Goal: Task Accomplishment & Management: Use online tool/utility

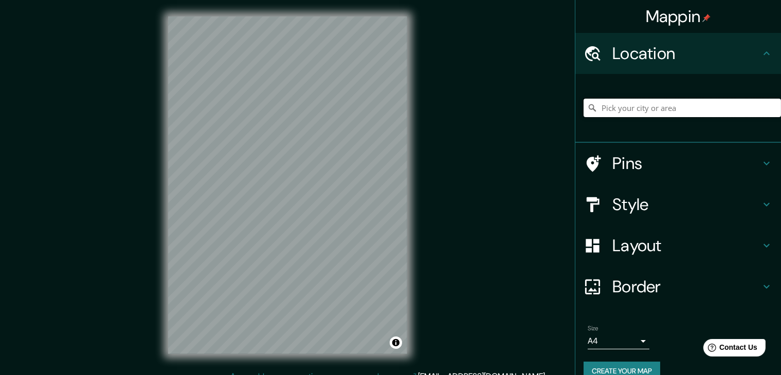
click at [601, 103] on input "Pick your city or area" at bounding box center [683, 108] width 198 height 19
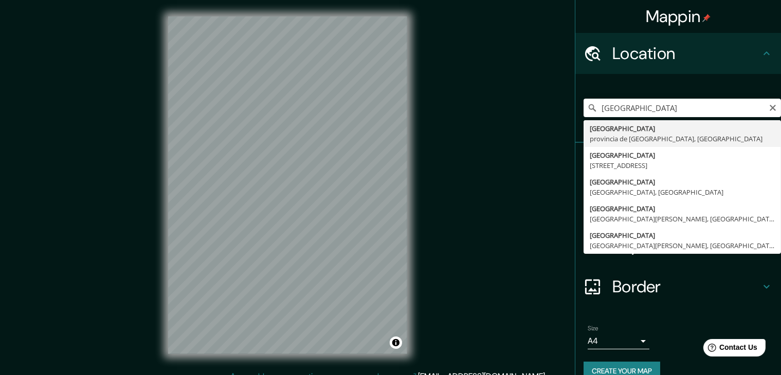
type input "[GEOGRAPHIC_DATA], provincia de [GEOGRAPHIC_DATA], [GEOGRAPHIC_DATA]"
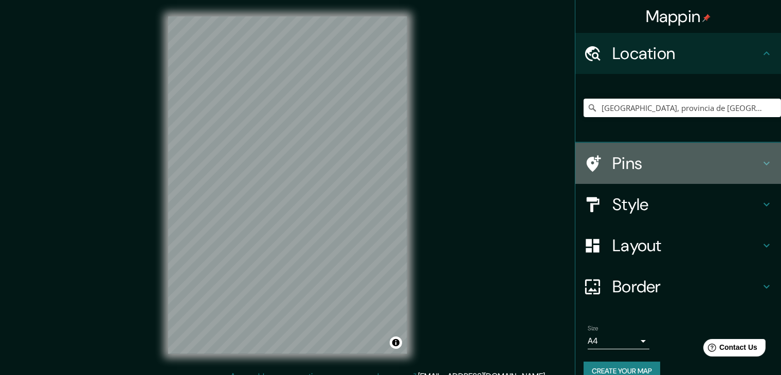
click at [669, 149] on div "Pins" at bounding box center [679, 163] width 206 height 41
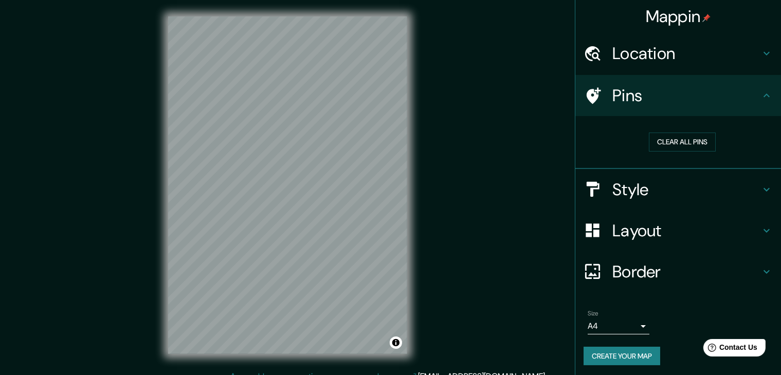
scroll to position [2, 0]
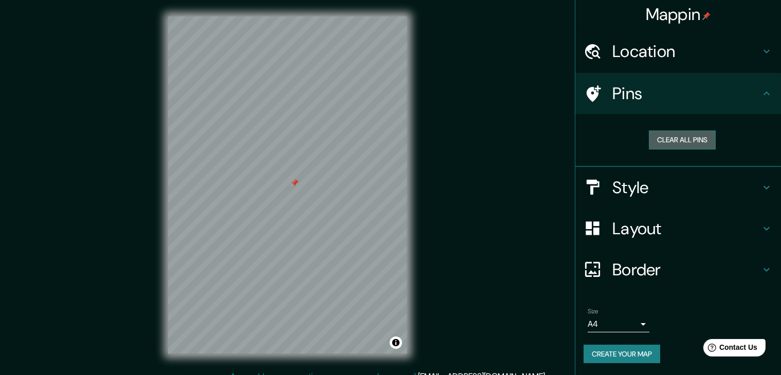
click at [678, 138] on button "Clear all pins" at bounding box center [682, 140] width 67 height 19
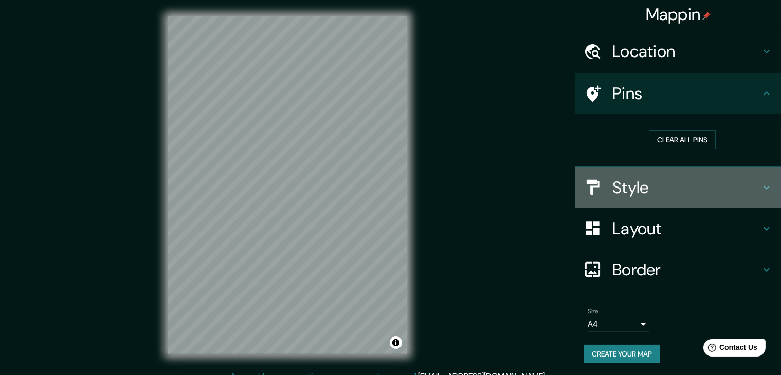
click at [634, 181] on h4 "Style" at bounding box center [687, 187] width 148 height 21
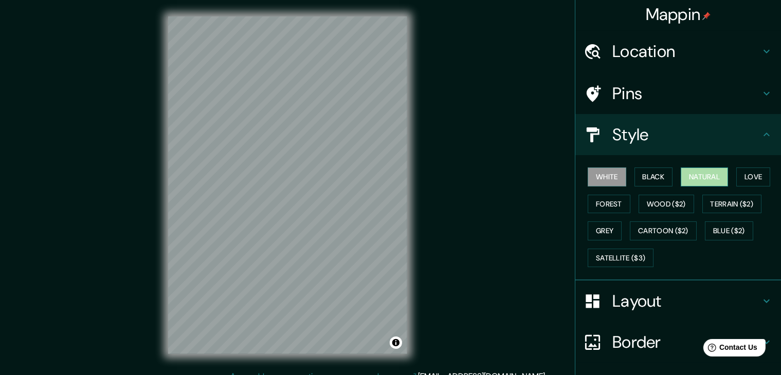
click at [700, 183] on button "Natural" at bounding box center [704, 177] width 47 height 19
click at [588, 204] on button "Forest" at bounding box center [609, 204] width 43 height 19
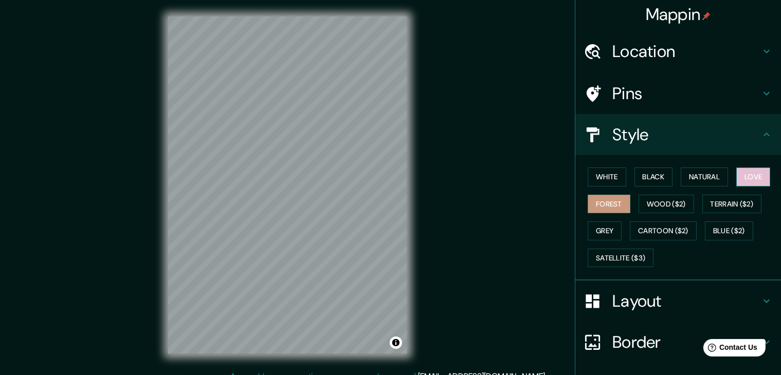
click at [741, 177] on button "Love" at bounding box center [754, 177] width 34 height 19
click at [708, 170] on button "Natural" at bounding box center [704, 177] width 47 height 19
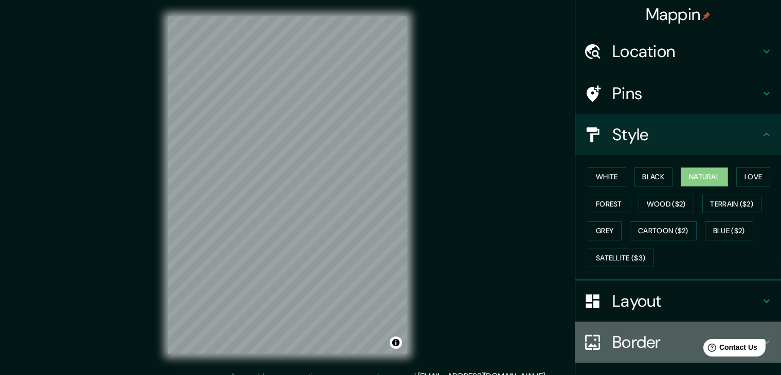
click at [638, 341] on h4 "Border" at bounding box center [687, 342] width 148 height 21
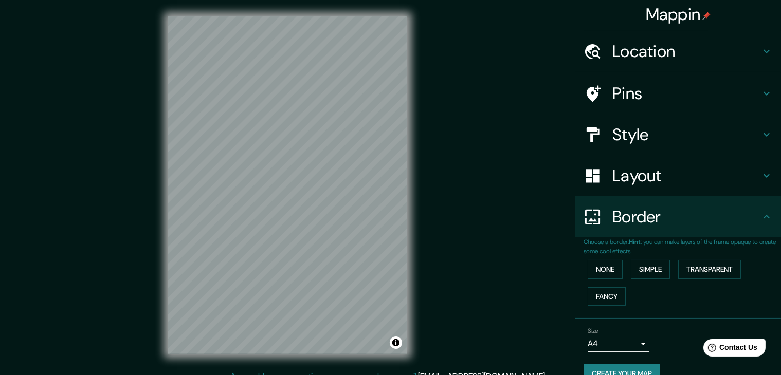
scroll to position [22, 0]
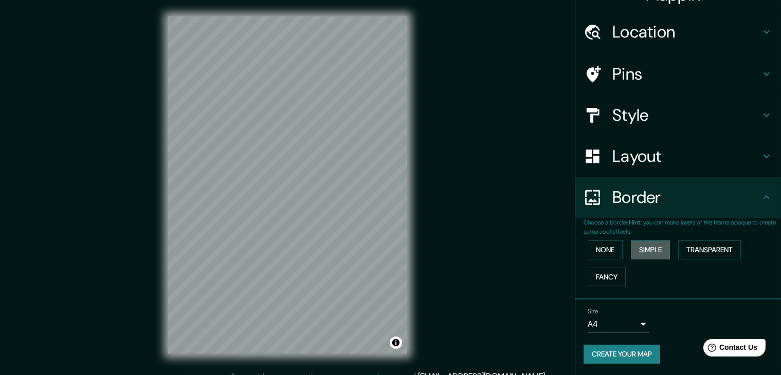
click at [635, 254] on button "Simple" at bounding box center [650, 250] width 39 height 19
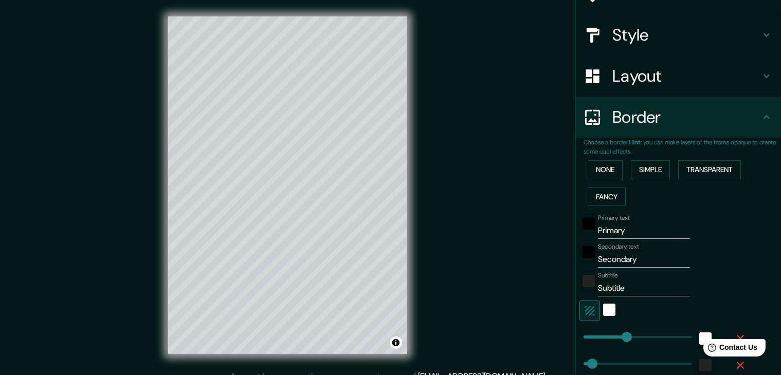
scroll to position [106, 0]
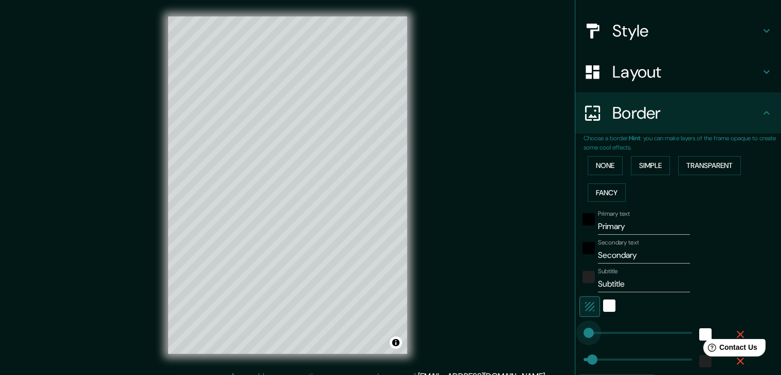
type input "0"
drag, startPoint x: 614, startPoint y: 331, endPoint x: 573, endPoint y: 332, distance: 40.6
type input "37"
type input "12"
type input "0"
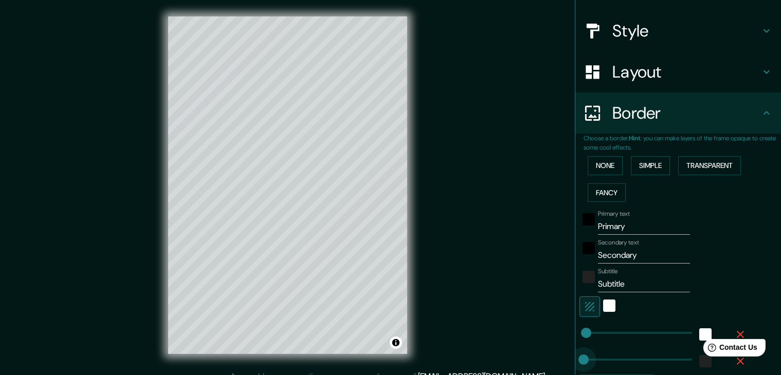
drag, startPoint x: 584, startPoint y: 360, endPoint x: 573, endPoint y: 360, distance: 10.8
type input "57"
drag, startPoint x: 573, startPoint y: 360, endPoint x: 588, endPoint y: 359, distance: 15.5
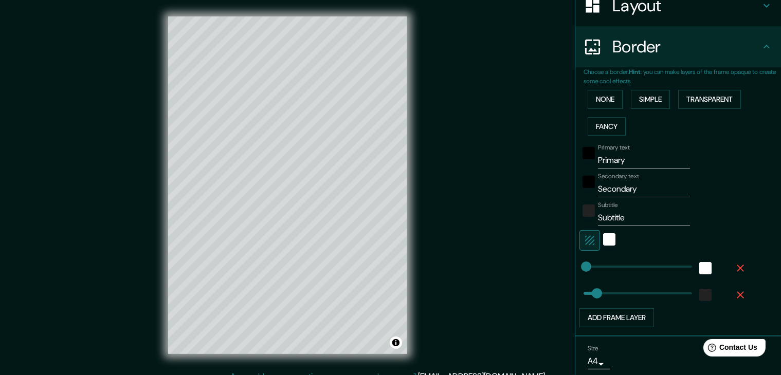
scroll to position [208, 0]
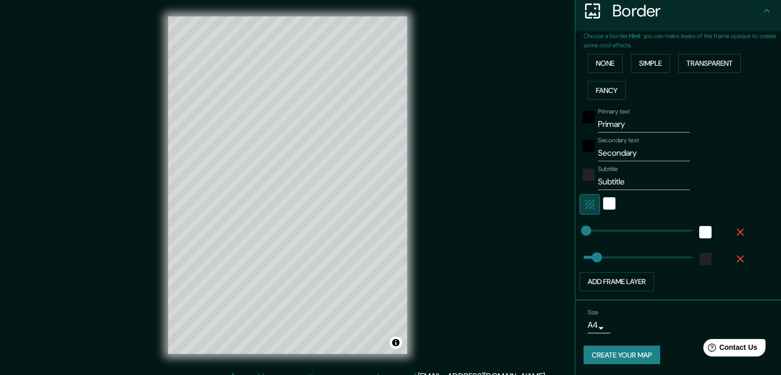
click at [583, 210] on button "button" at bounding box center [590, 204] width 21 height 21
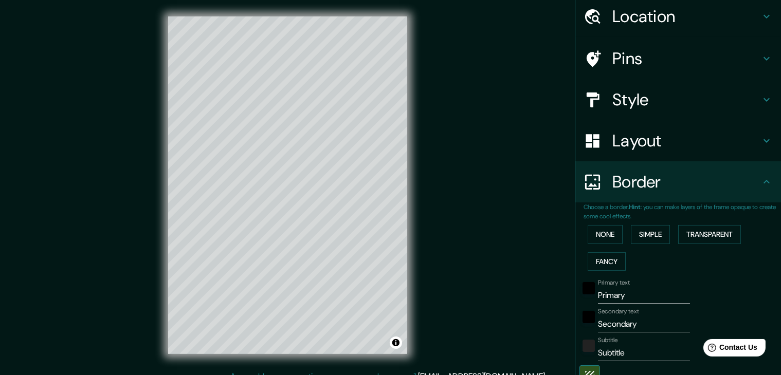
scroll to position [39, 0]
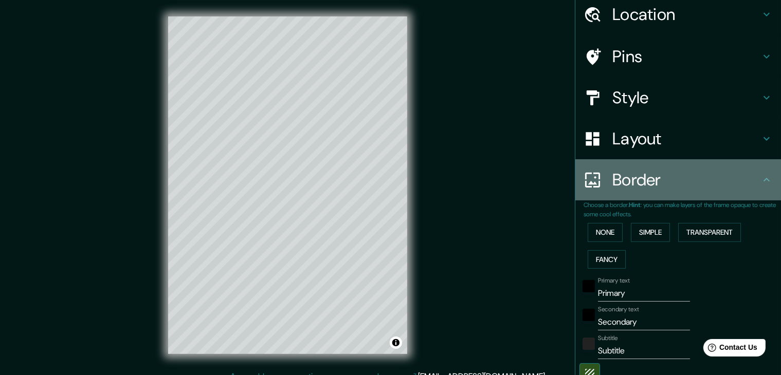
click at [661, 188] on h4 "Border" at bounding box center [687, 180] width 148 height 21
click at [764, 178] on icon at bounding box center [767, 180] width 6 height 4
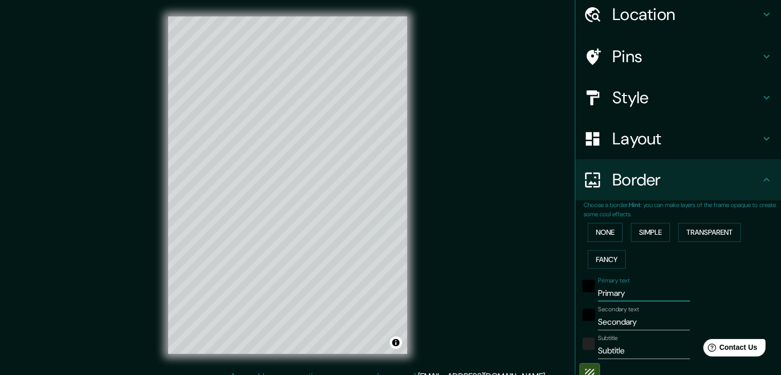
drag, startPoint x: 639, startPoint y: 291, endPoint x: 545, endPoint y: 286, distance: 94.8
click at [545, 286] on div "Mappin Location [GEOGRAPHIC_DATA], provincia de [GEOGRAPHIC_DATA], [GEOGRAPHIC_…" at bounding box center [390, 193] width 781 height 387
drag, startPoint x: 644, startPoint y: 319, endPoint x: 514, endPoint y: 313, distance: 129.8
click at [514, 313] on div "Mappin Location [GEOGRAPHIC_DATA], provincia de [GEOGRAPHIC_DATA], [GEOGRAPHIC_…" at bounding box center [390, 193] width 781 height 387
drag, startPoint x: 639, startPoint y: 295, endPoint x: 476, endPoint y: 277, distance: 164.0
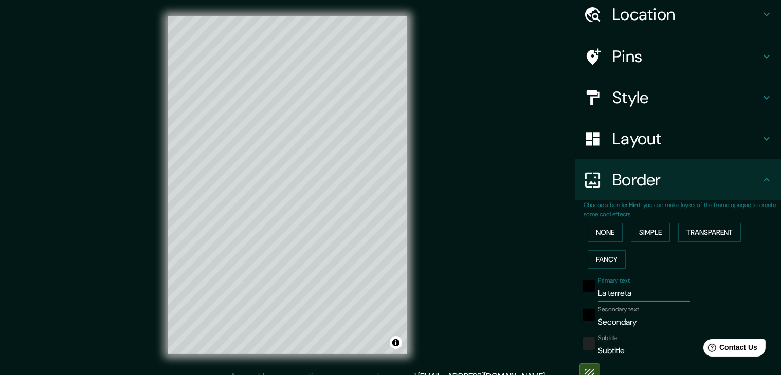
click at [476, 277] on div "Mappin Location [GEOGRAPHIC_DATA], provincia de [GEOGRAPHIC_DATA], [GEOGRAPHIC_…" at bounding box center [390, 193] width 781 height 387
type input "[GEOGRAPHIC_DATA]"
click at [629, 324] on input "Secondary" at bounding box center [644, 322] width 92 height 16
drag, startPoint x: 638, startPoint y: 322, endPoint x: 462, endPoint y: 344, distance: 177.2
click at [462, 344] on div "Mappin Location [GEOGRAPHIC_DATA], provincia de [GEOGRAPHIC_DATA], [GEOGRAPHIC_…" at bounding box center [390, 193] width 781 height 387
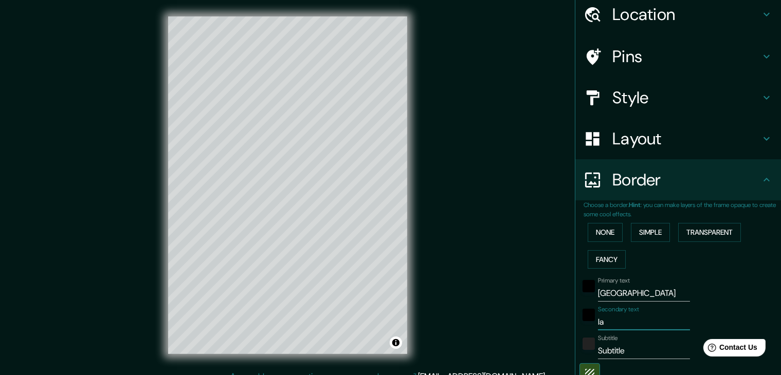
type input "LA TERRETA"
drag, startPoint x: 630, startPoint y: 355, endPoint x: 552, endPoint y: 350, distance: 77.8
click at [552, 350] on div "Mappin Location [GEOGRAPHIC_DATA], provincia de [GEOGRAPHIC_DATA], [GEOGRAPHIC_…" at bounding box center [390, 193] width 781 height 387
click at [612, 343] on input "Subtitle" at bounding box center [644, 351] width 92 height 16
click at [636, 349] on input "8°20′43″N y 0°28′59″O" at bounding box center [644, 351] width 92 height 16
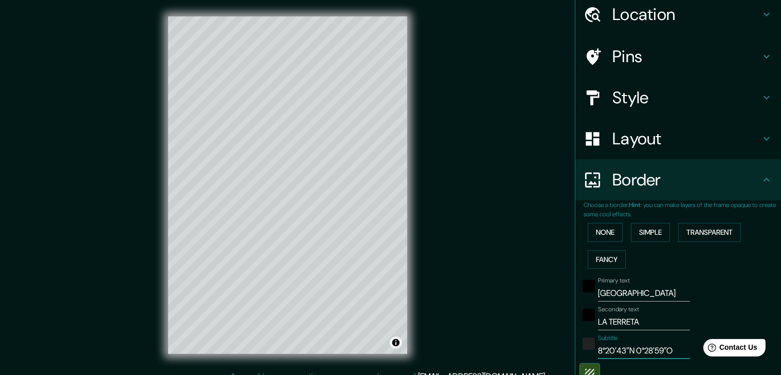
type input "8°20′43″N 0°28′59″O"
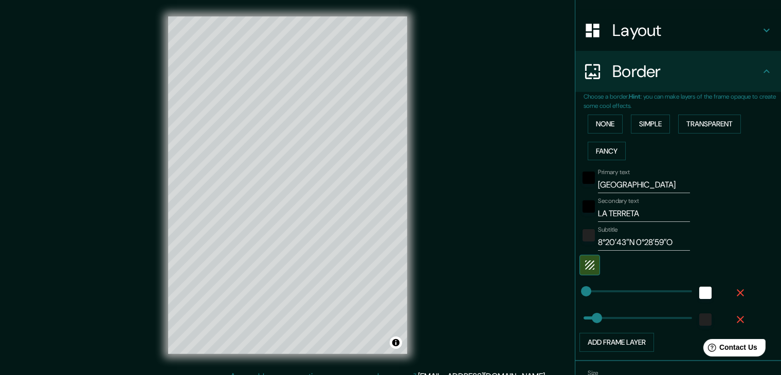
scroll to position [208, 0]
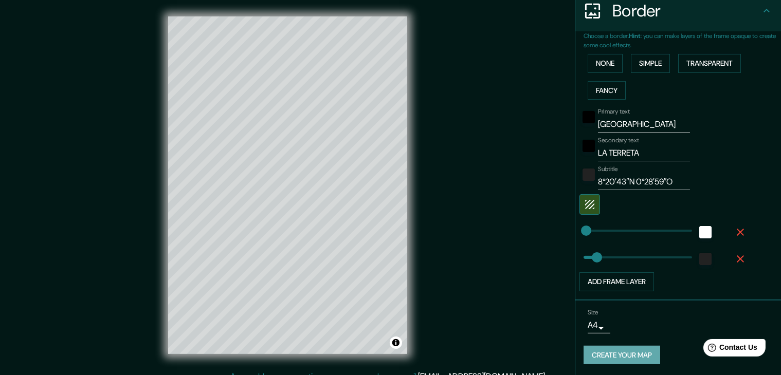
click at [634, 352] on button "Create your map" at bounding box center [622, 355] width 77 height 19
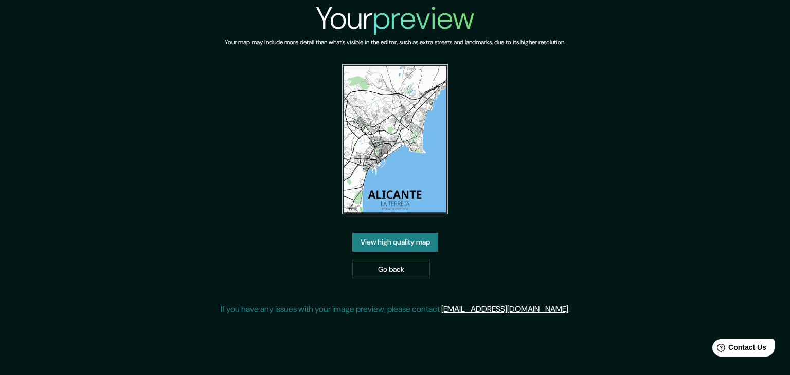
click at [381, 181] on img at bounding box center [395, 139] width 106 height 150
click at [410, 237] on link "View high quality map" at bounding box center [395, 242] width 86 height 19
